Goal: Information Seeking & Learning: Learn about a topic

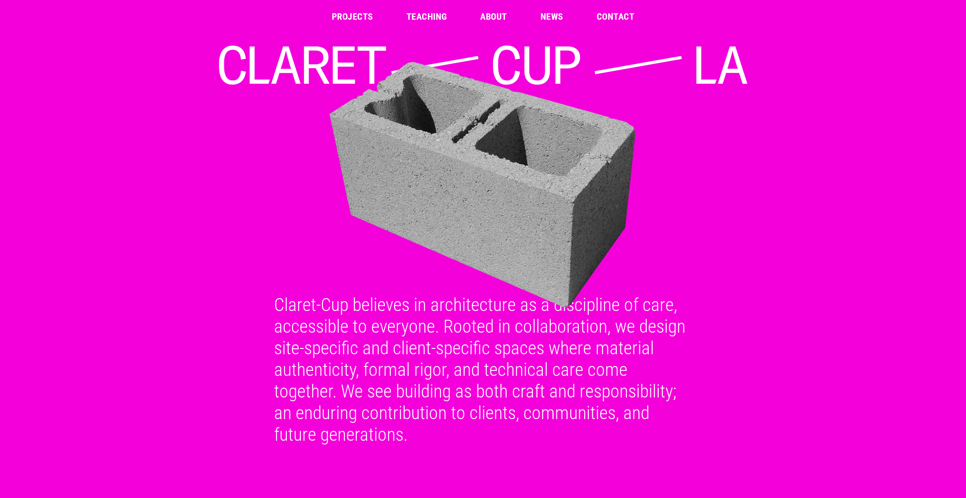
click at [348, 16] on link "Projects" at bounding box center [352, 16] width 41 height 9
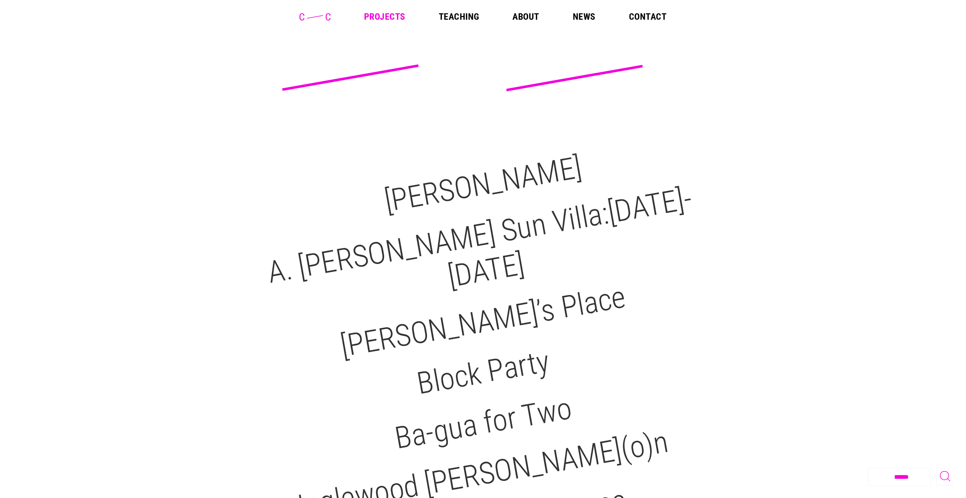
click at [383, 18] on link "Projects" at bounding box center [384, 16] width 41 height 9
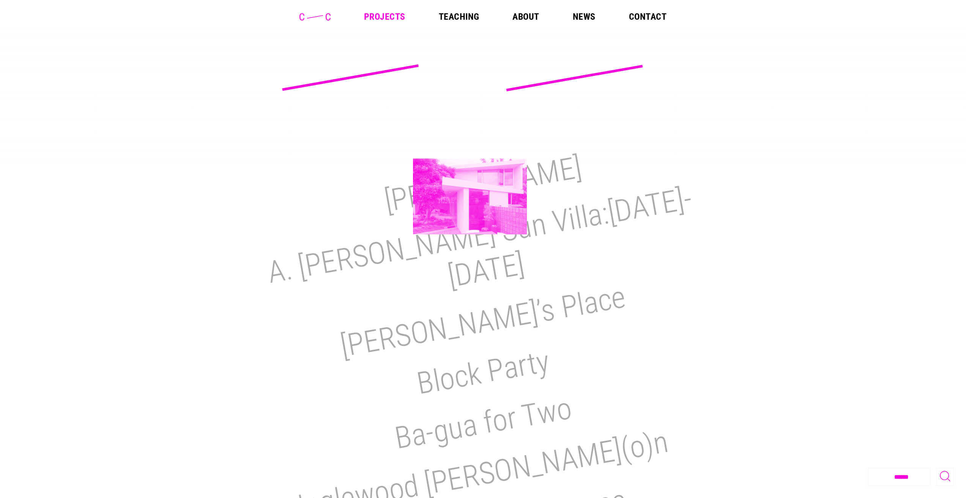
click at [470, 197] on h2 "[PERSON_NAME]" at bounding box center [483, 185] width 202 height 70
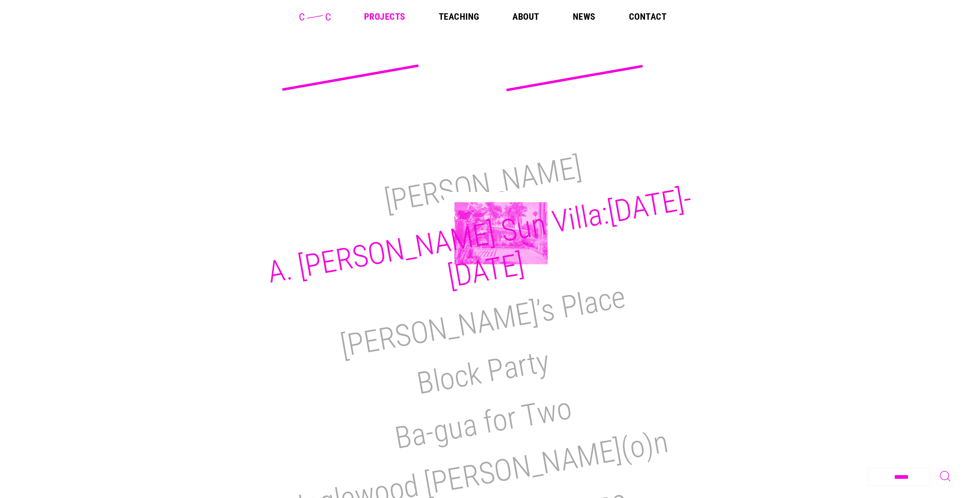
click at [501, 233] on h2 "A. [PERSON_NAME] Sun Villa:[DATE]-[DATE]" at bounding box center [479, 238] width 429 height 114
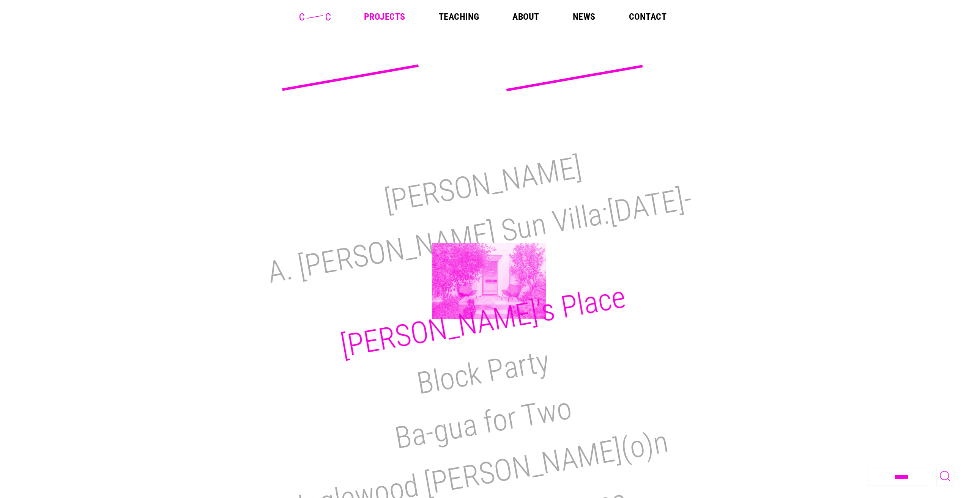
click at [488, 282] on h2 "[PERSON_NAME]’s Place" at bounding box center [483, 321] width 290 height 85
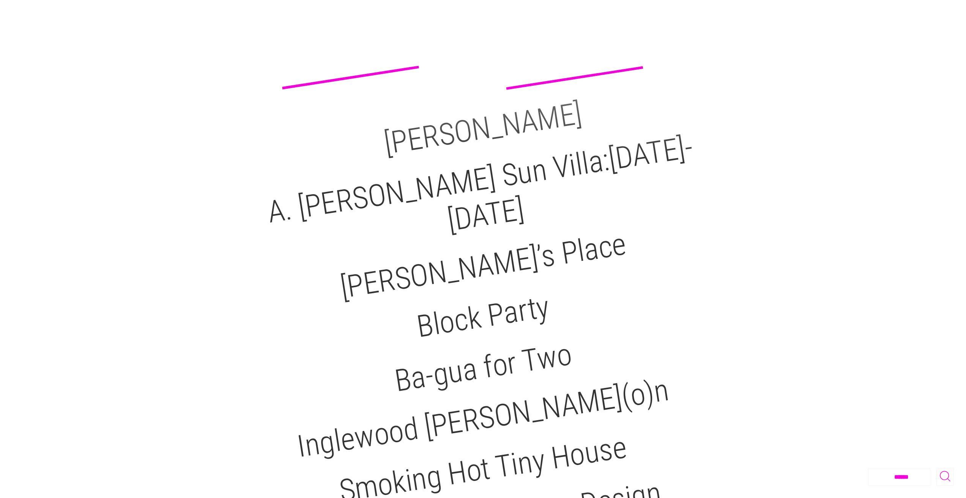
scroll to position [76, 0]
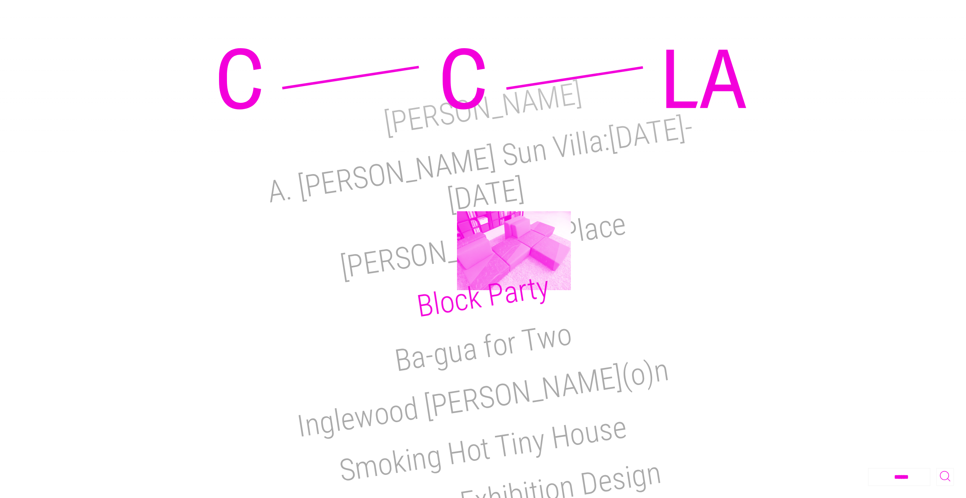
click at [514, 269] on h2 "Block Party" at bounding box center [482, 297] width 137 height 56
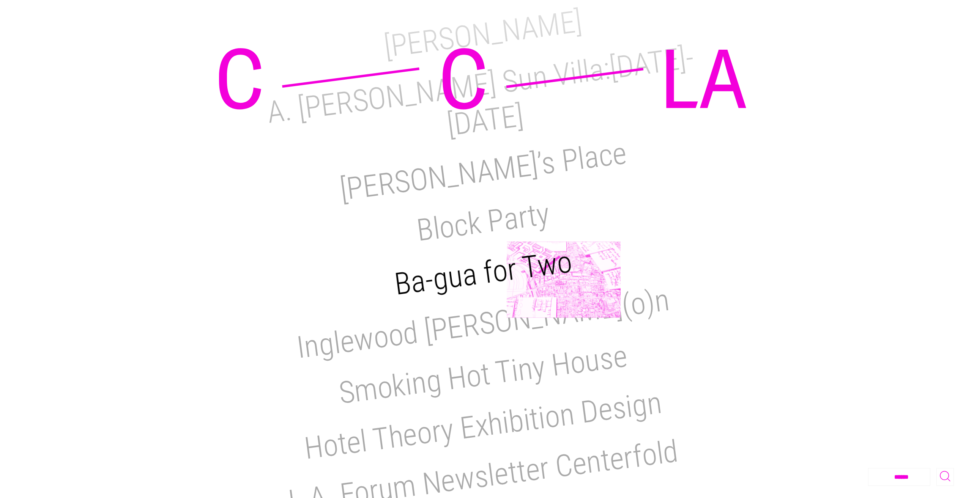
scroll to position [152, 0]
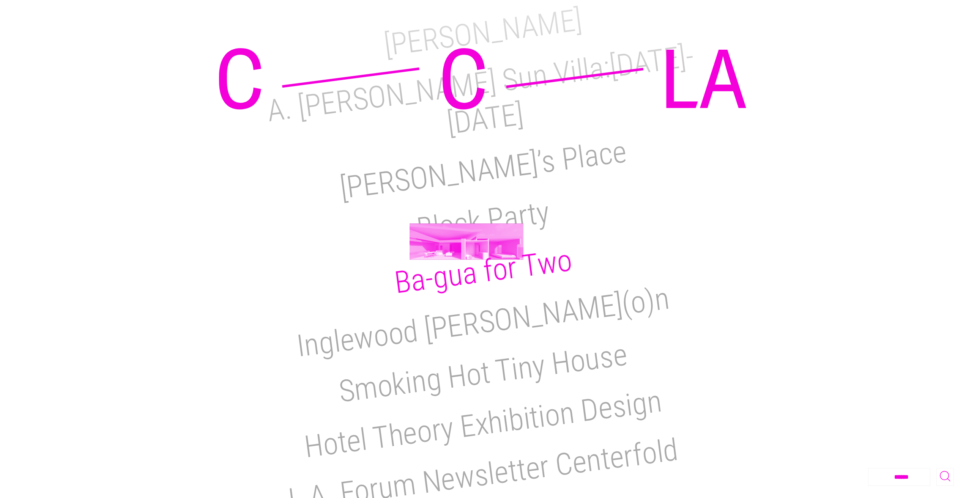
click at [466, 243] on h2 "Ba-gua for Two" at bounding box center [482, 272] width 181 height 58
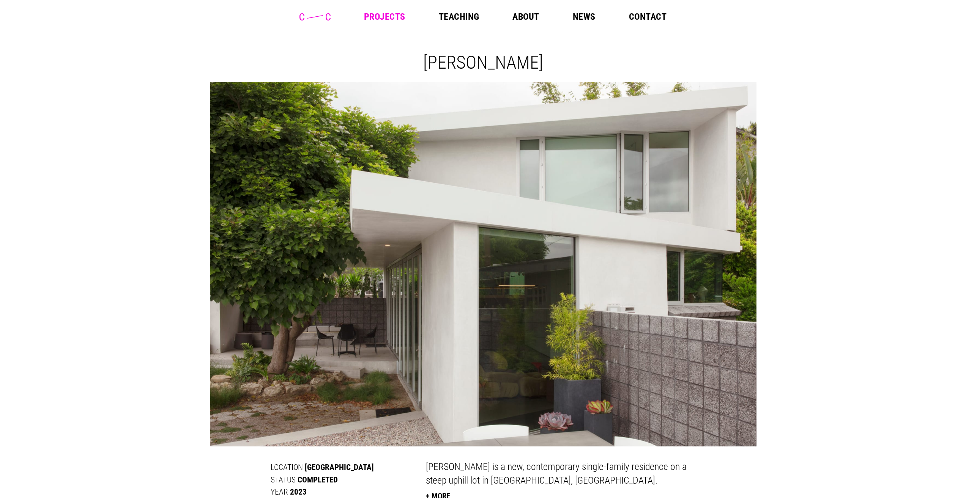
drag, startPoint x: 569, startPoint y: 215, endPoint x: 615, endPoint y: 191, distance: 52.3
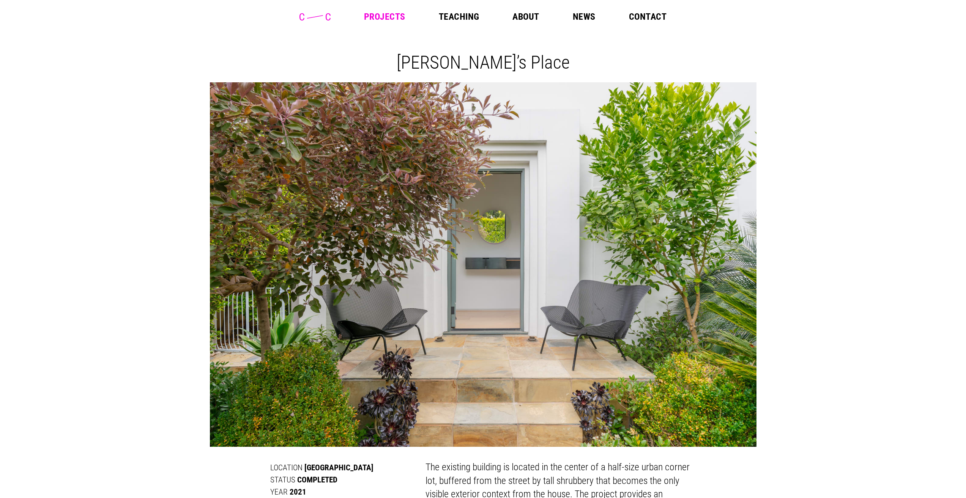
drag, startPoint x: 0, startPoint y: 0, endPoint x: 644, endPoint y: 248, distance: 690.2
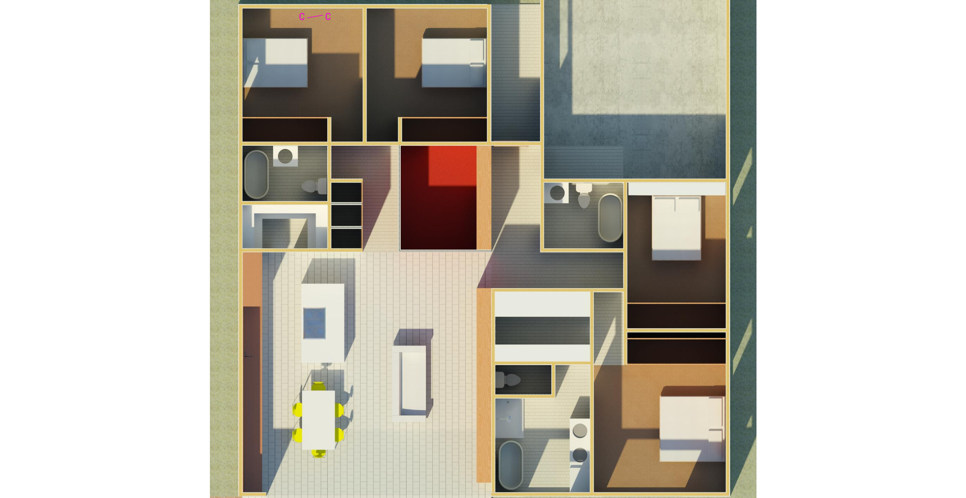
scroll to position [645, 0]
